Goal: Task Accomplishment & Management: Use online tool/utility

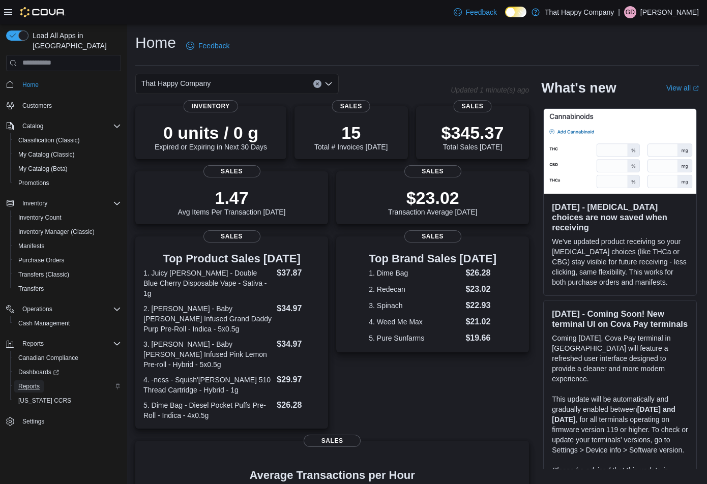
click at [34, 382] on span "Reports" at bounding box center [28, 386] width 21 height 8
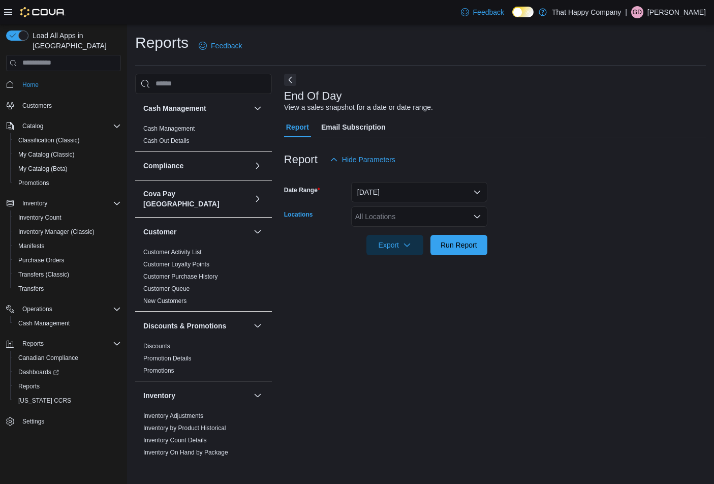
click at [474, 216] on icon "Open list of options" at bounding box center [477, 217] width 8 height 8
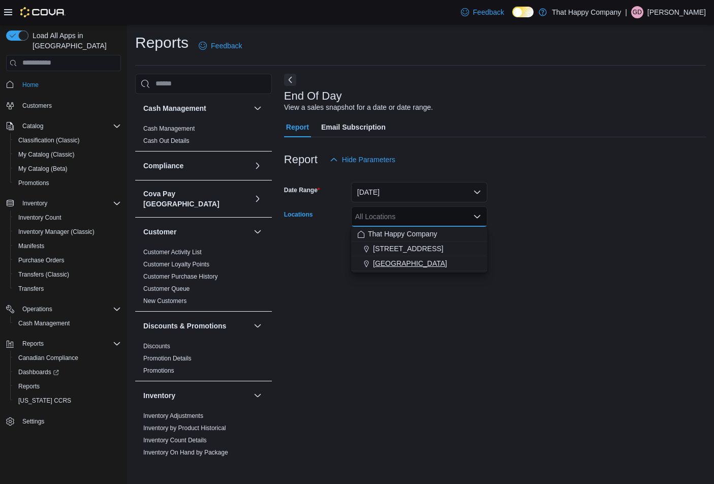
click at [423, 263] on span "[GEOGRAPHIC_DATA]" at bounding box center [410, 263] width 74 height 10
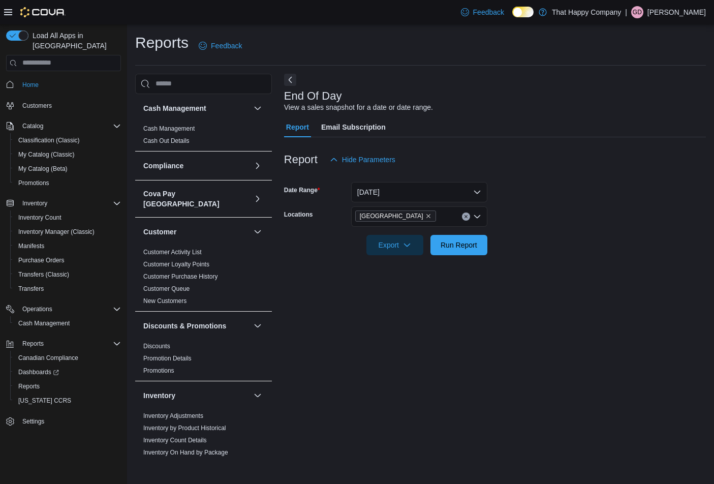
drag, startPoint x: 432, startPoint y: 384, endPoint x: 402, endPoint y: 260, distance: 127.8
click at [432, 374] on div "End Of Day View a sales snapshot for a date or date range. Report Email Subscri…" at bounding box center [495, 265] width 422 height 383
click at [405, 244] on icon "button" at bounding box center [407, 244] width 8 height 8
click at [401, 283] on span "Export to Pdf" at bounding box center [397, 286] width 46 height 8
